Goal: Browse casually

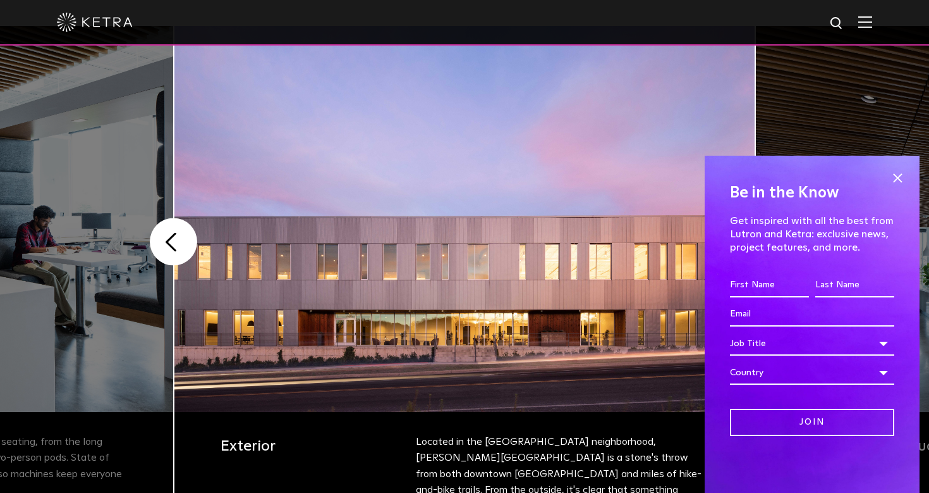
scroll to position [294, 0]
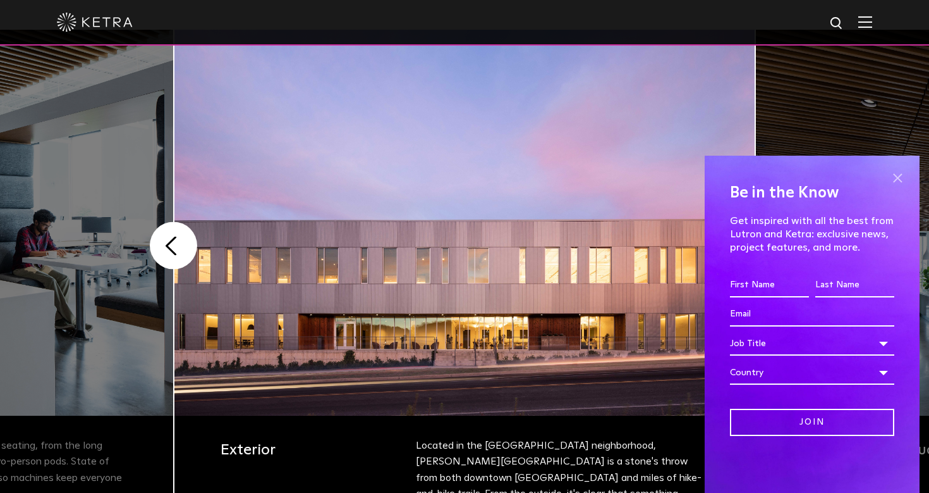
click at [898, 179] on span at bounding box center [897, 177] width 19 height 19
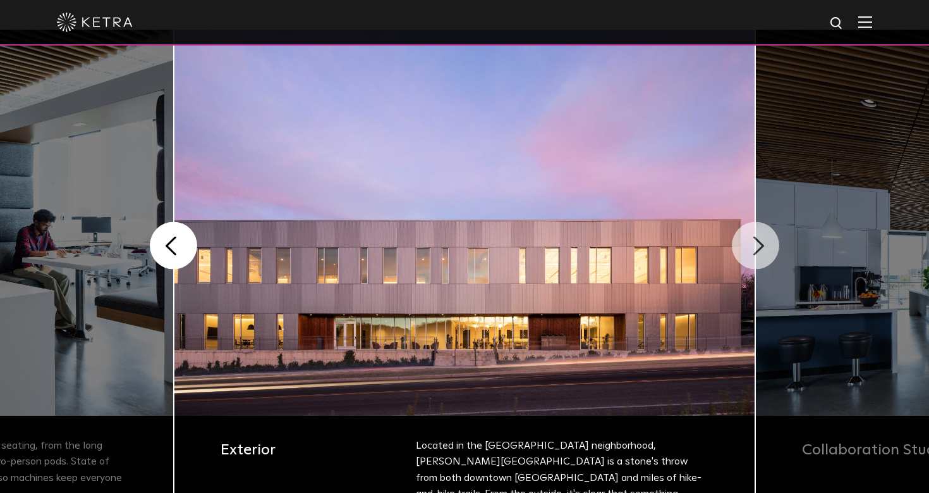
click at [749, 245] on button "Next" at bounding box center [755, 245] width 47 height 47
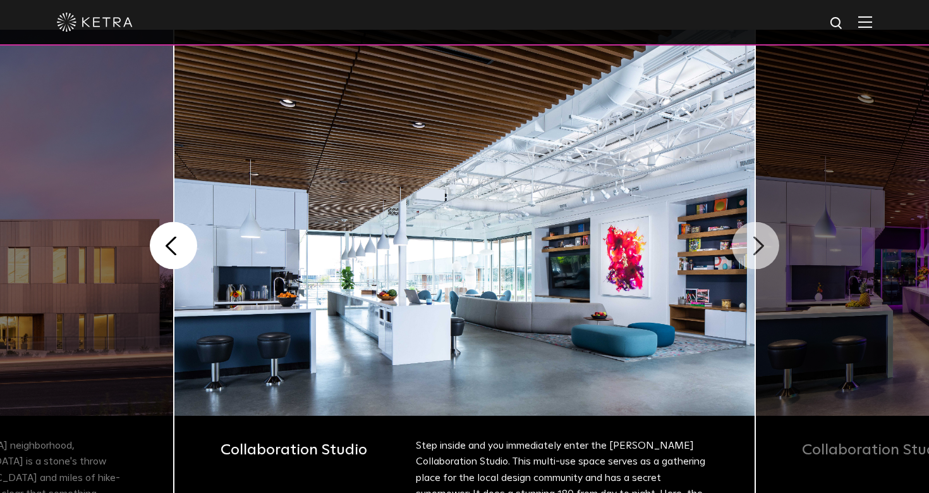
click at [763, 255] on button "Next" at bounding box center [755, 245] width 47 height 47
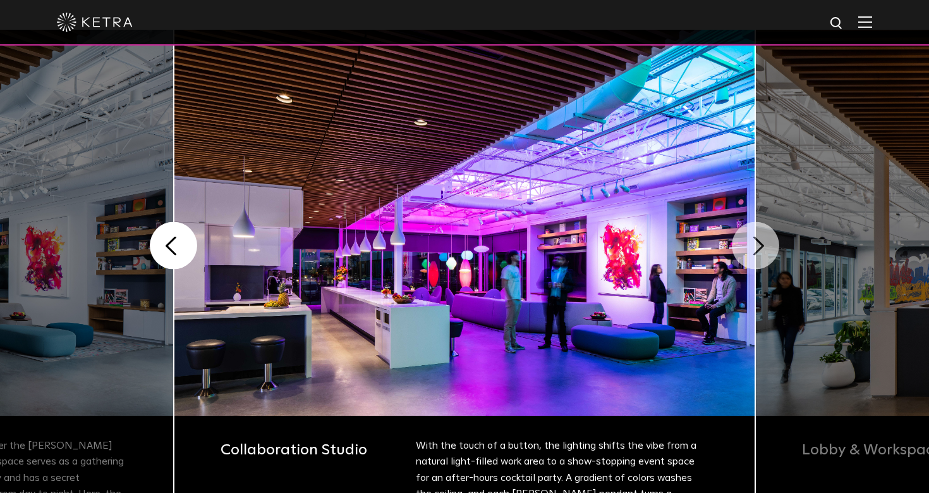
click at [763, 255] on button "Next" at bounding box center [755, 245] width 47 height 47
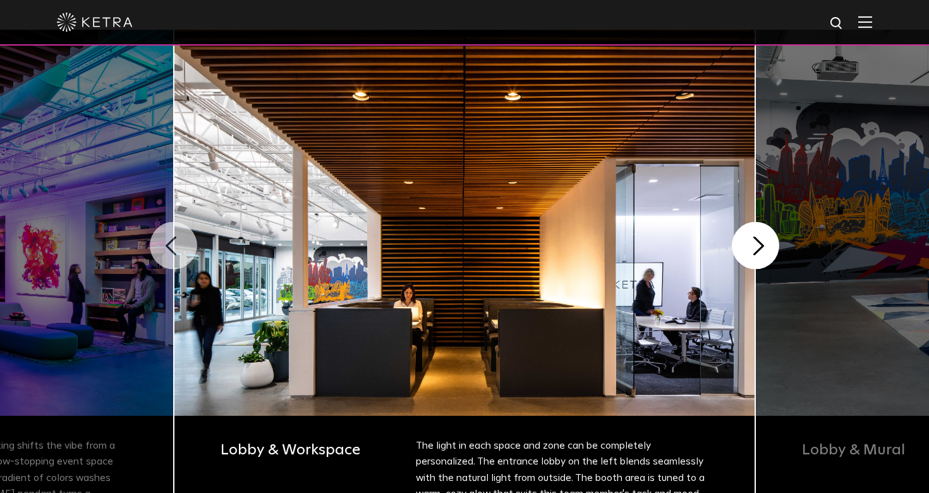
click at [181, 243] on button "Previous" at bounding box center [173, 245] width 47 height 47
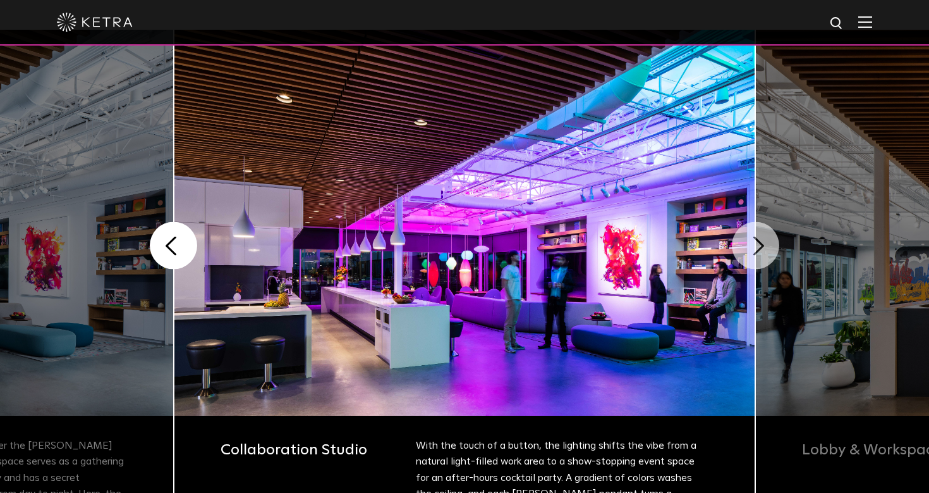
click at [742, 250] on button "Next" at bounding box center [755, 245] width 47 height 47
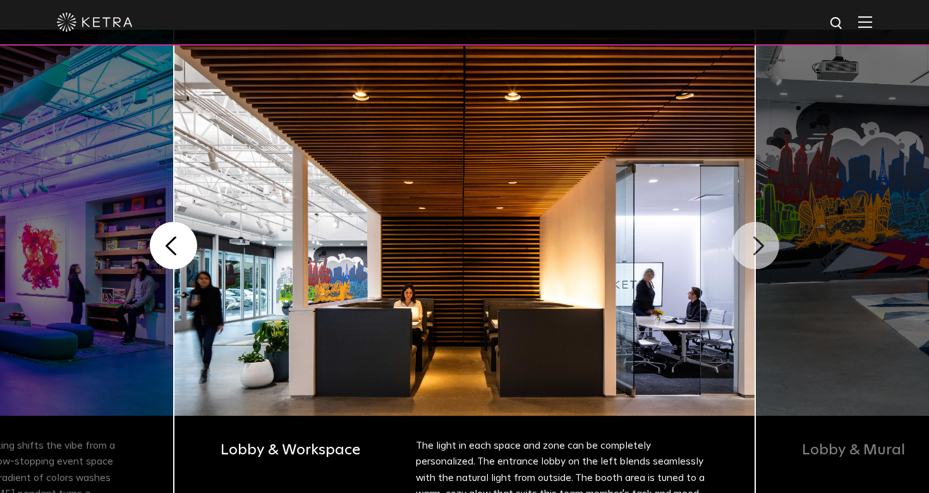
click at [743, 250] on button "Next" at bounding box center [755, 245] width 47 height 47
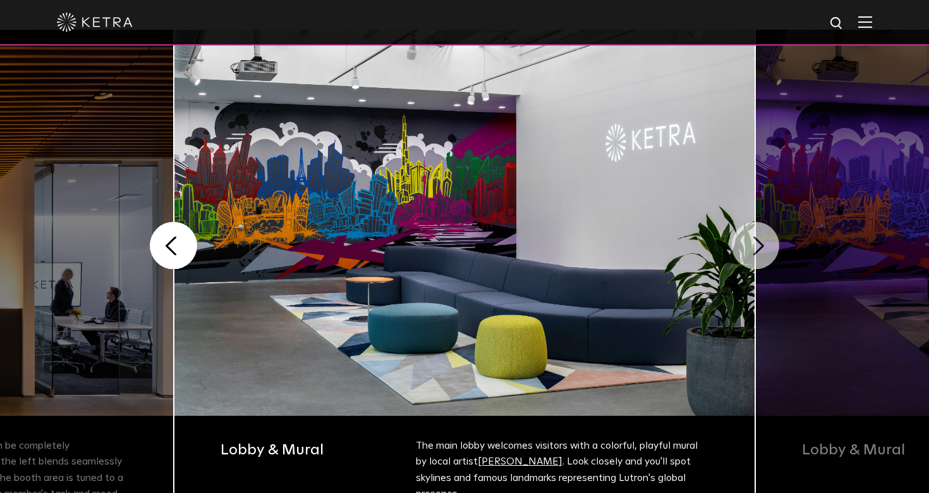
click at [743, 250] on button "Next" at bounding box center [755, 245] width 47 height 47
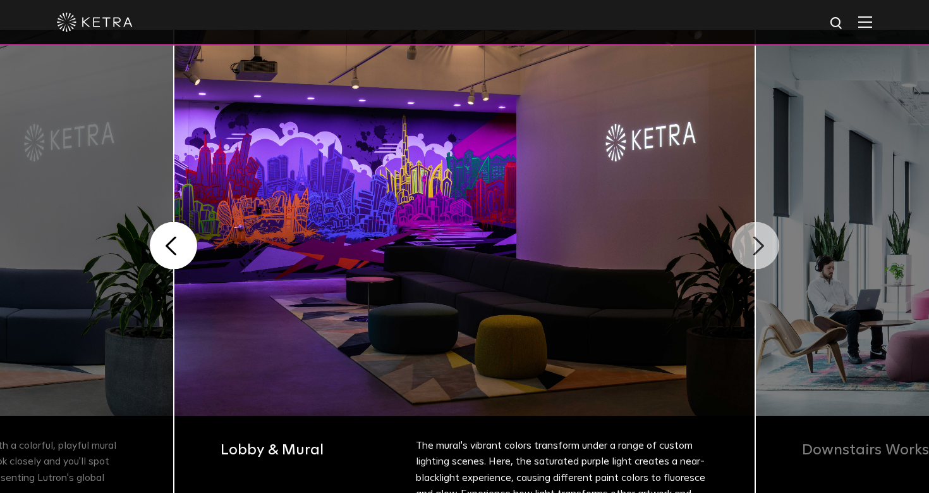
click at [743, 250] on button "Next" at bounding box center [755, 245] width 47 height 47
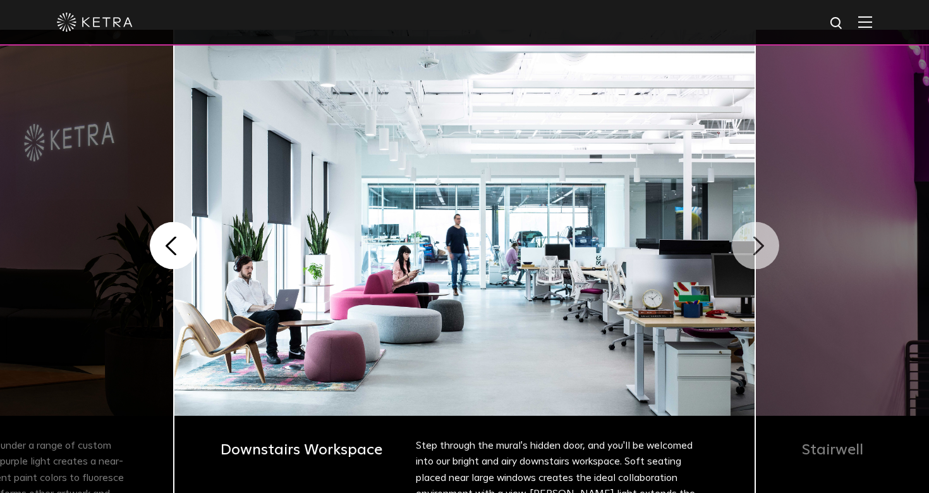
click at [742, 250] on button "Next" at bounding box center [755, 245] width 47 height 47
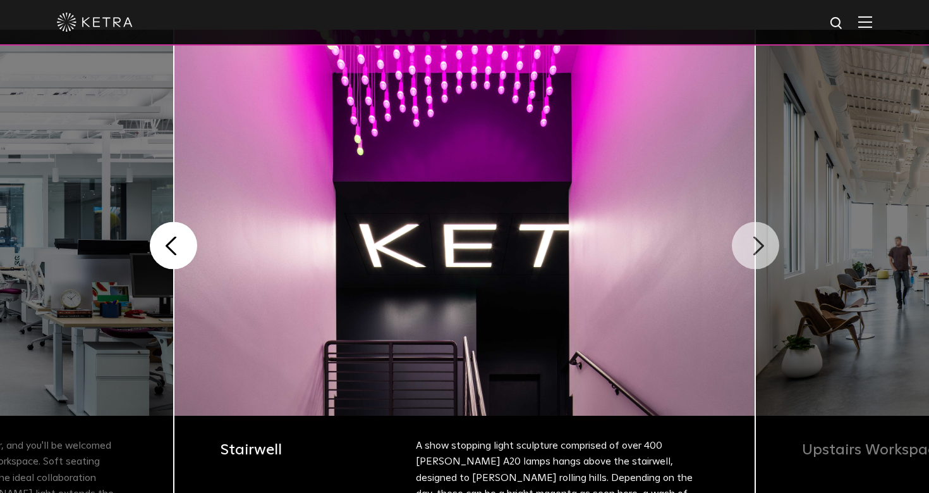
click at [743, 250] on button "Next" at bounding box center [755, 245] width 47 height 47
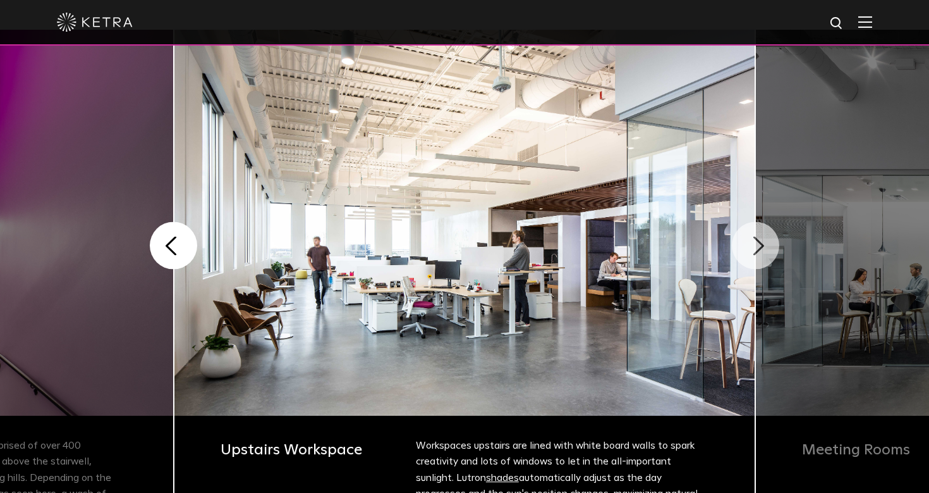
click at [743, 250] on button "Next" at bounding box center [755, 245] width 47 height 47
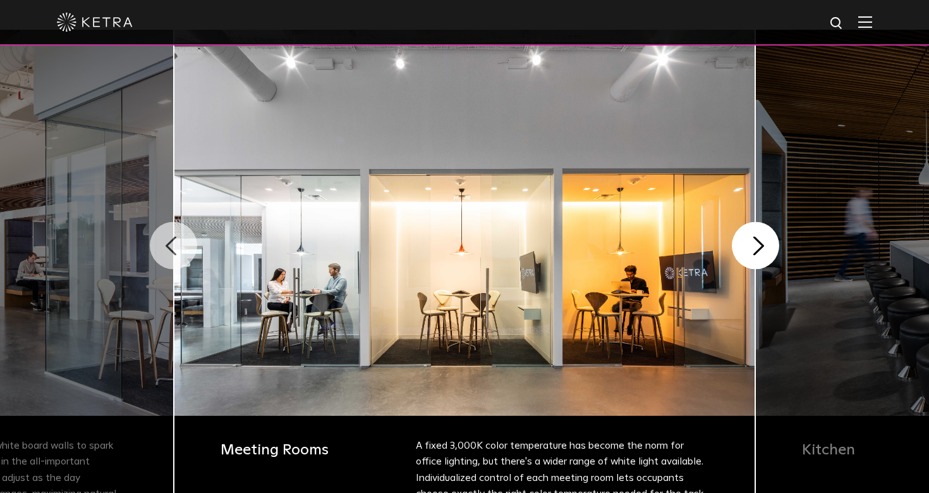
click at [174, 243] on button "Previous" at bounding box center [173, 245] width 47 height 47
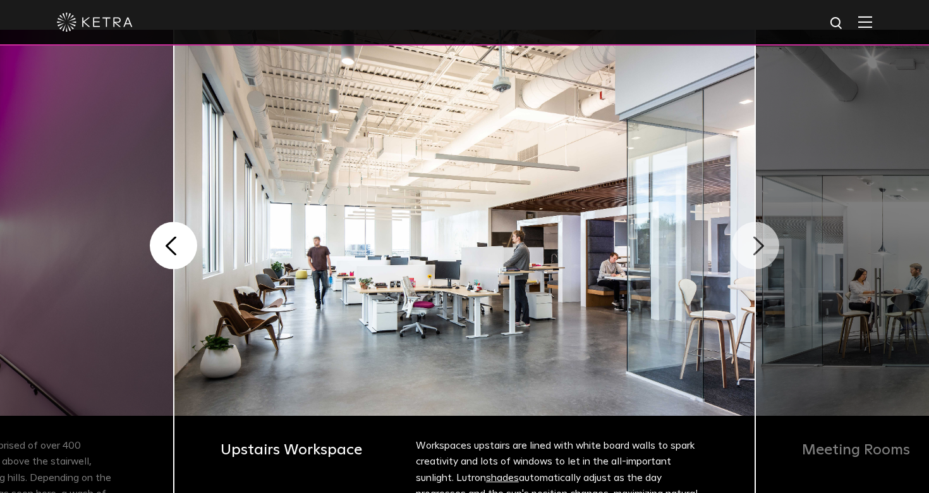
click at [760, 250] on button "Next" at bounding box center [755, 245] width 47 height 47
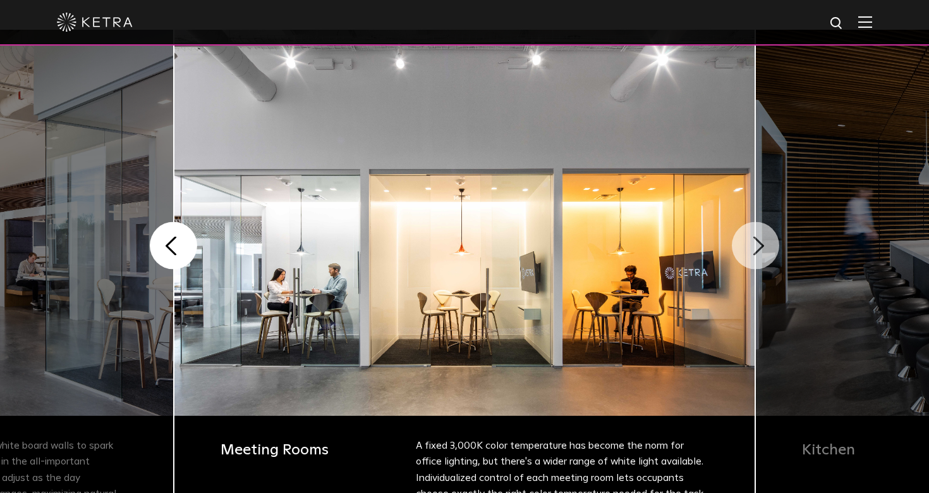
click at [760, 250] on button "Next" at bounding box center [755, 245] width 47 height 47
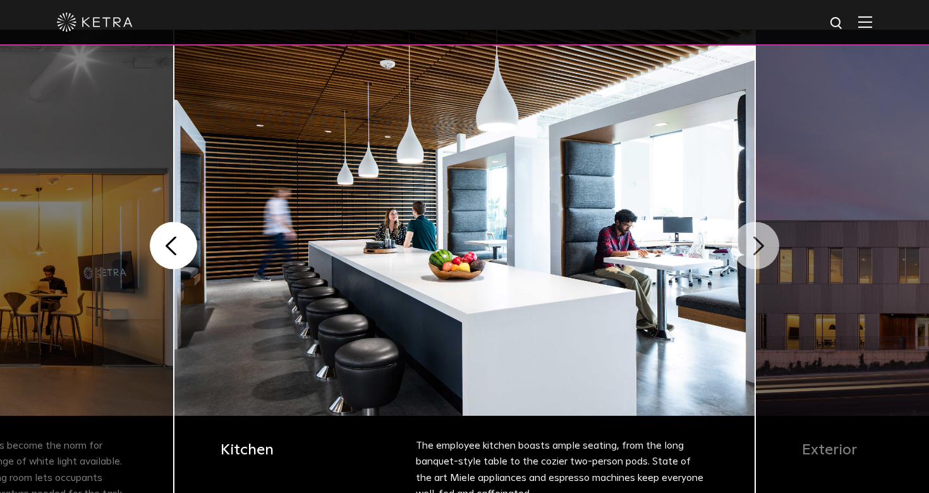
click at [760, 250] on button "Next" at bounding box center [755, 245] width 47 height 47
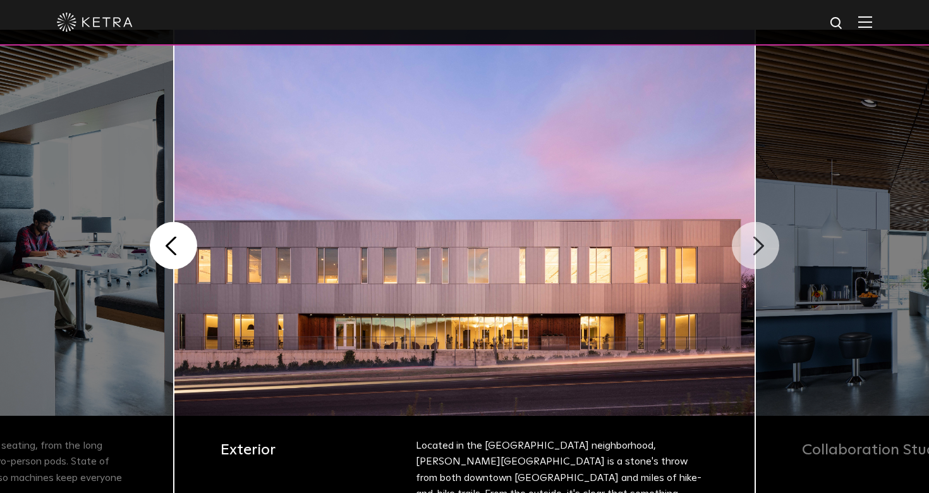
click at [760, 250] on button "Next" at bounding box center [755, 245] width 47 height 47
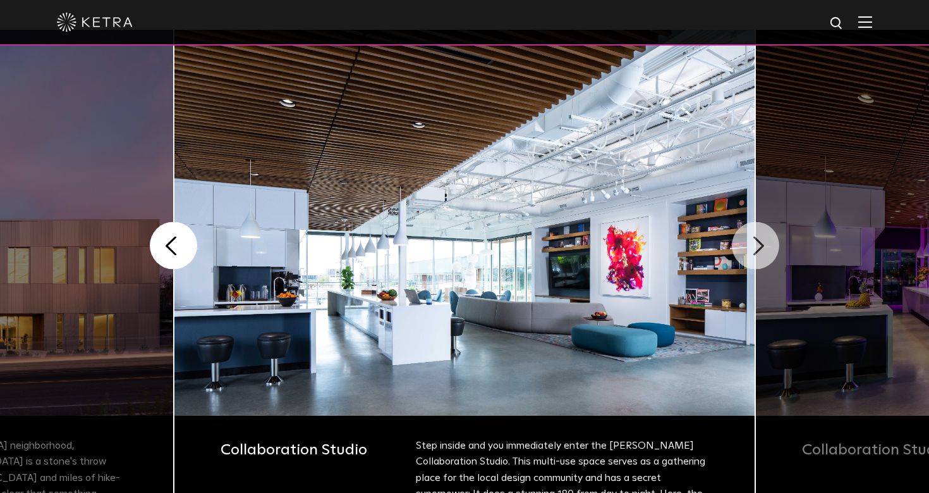
click at [760, 250] on button "Next" at bounding box center [755, 245] width 47 height 47
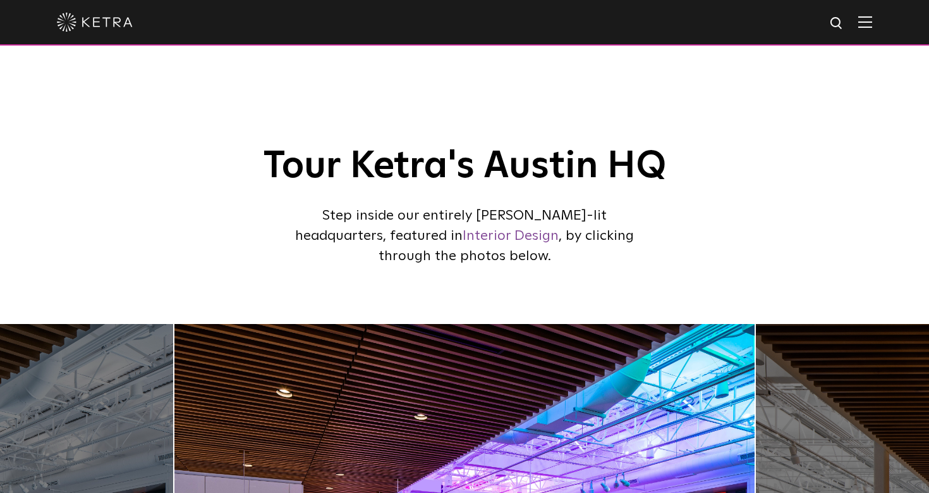
scroll to position [0, 0]
